Goal: Task Accomplishment & Management: Manage account settings

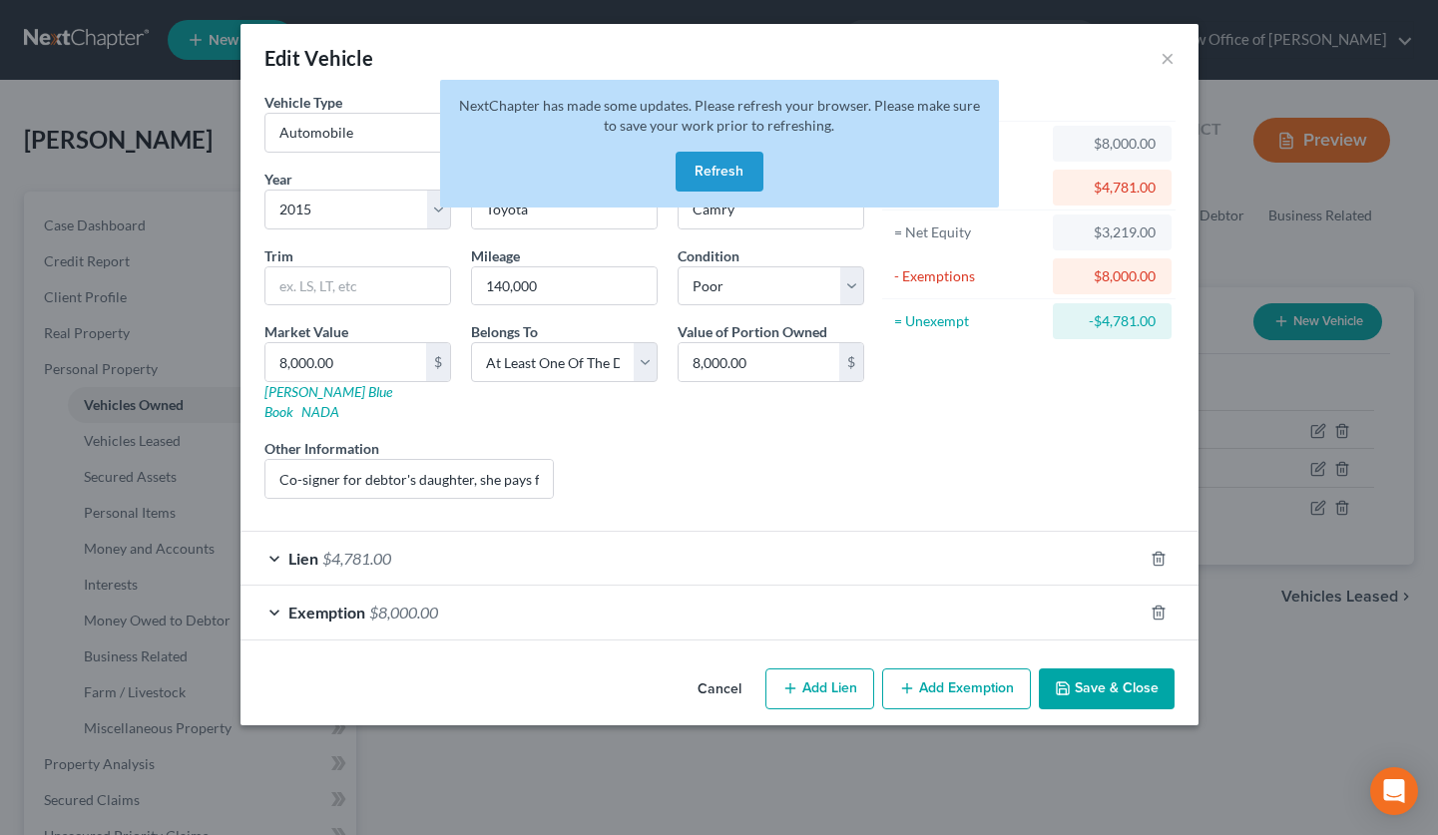
select select "0"
select select "11"
select select "4"
select select "3"
click at [732, 179] on button "Refresh" at bounding box center [719, 172] width 88 height 40
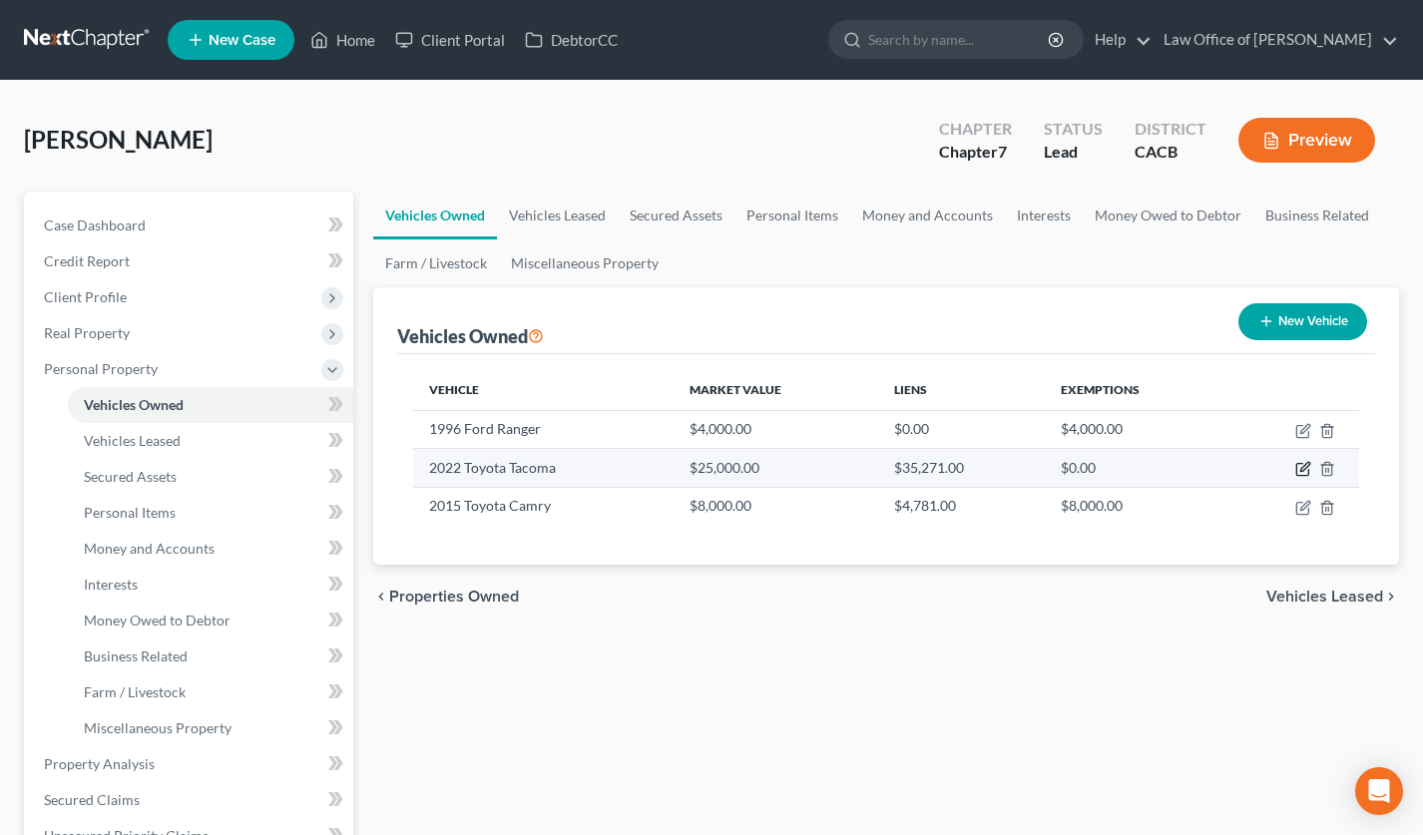
click at [1305, 470] on icon "button" at bounding box center [1303, 469] width 16 height 16
select select "0"
select select "4"
select select "2"
select select "0"
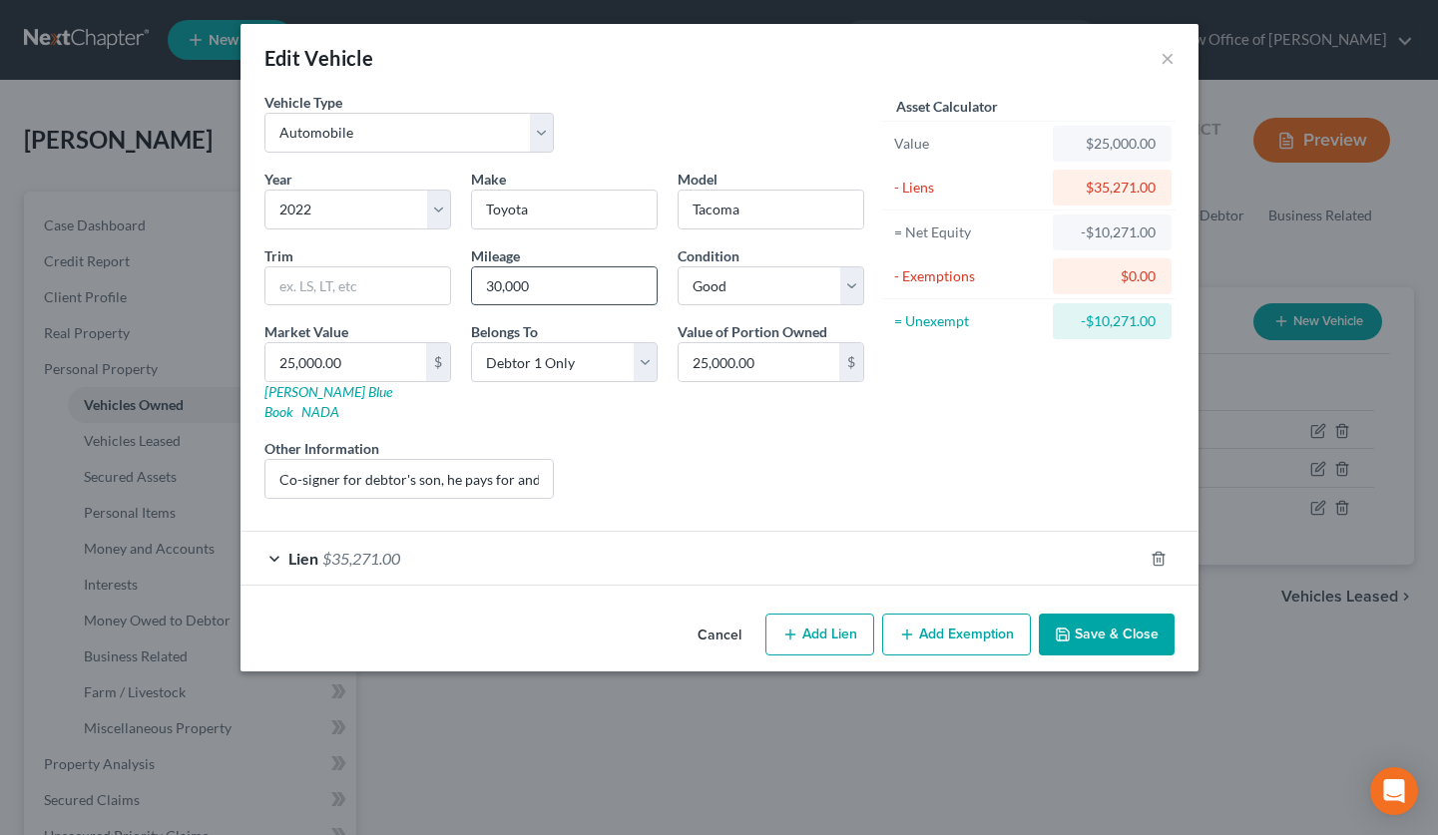
click at [488, 288] on input "30,000" at bounding box center [564, 286] width 185 height 38
type input "70,000"
click at [1112, 614] on button "Save & Close" at bounding box center [1107, 635] width 136 height 42
